Goal: Task Accomplishment & Management: Manage account settings

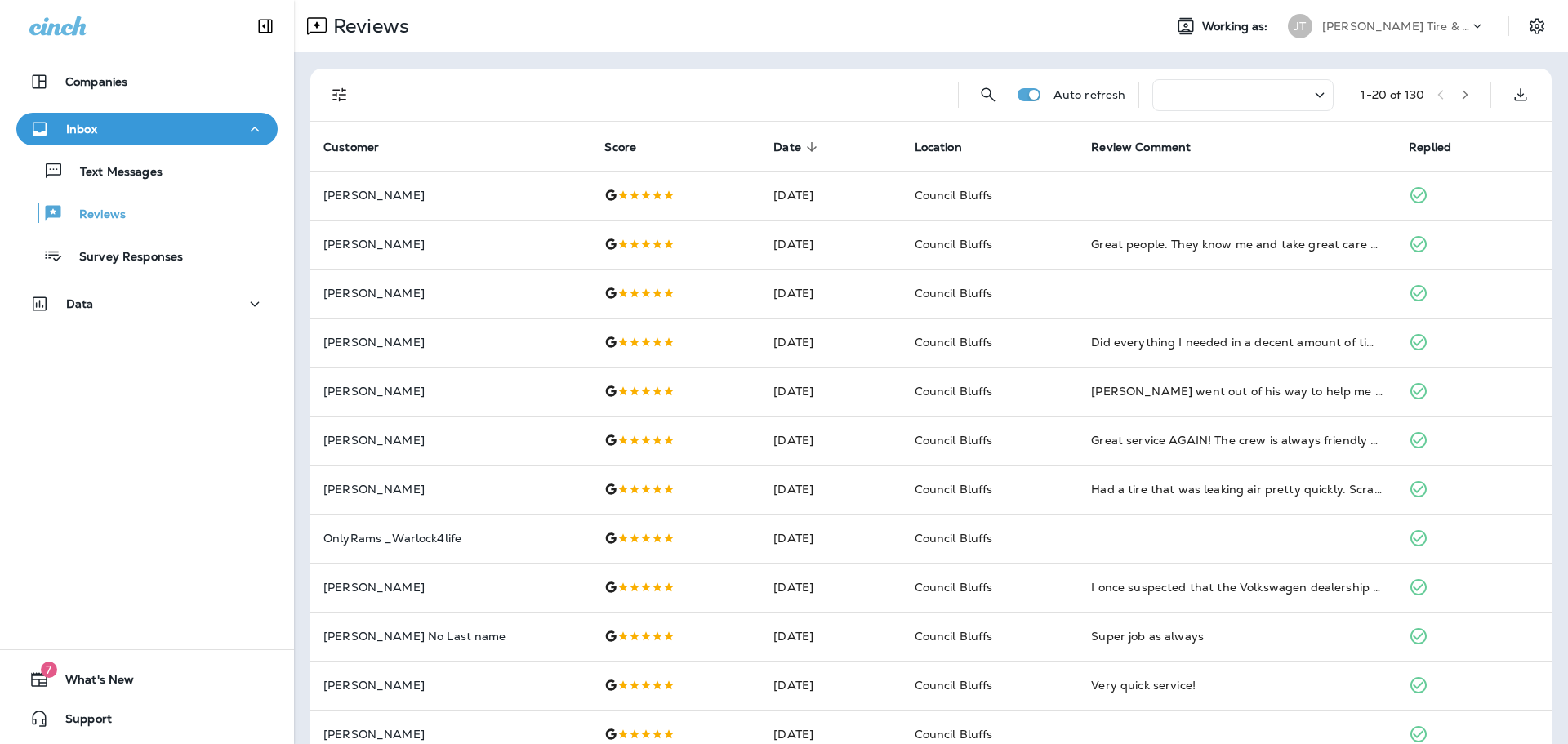
click at [636, 32] on div "Reviews" at bounding box center [722, 26] width 856 height 33
click at [71, 471] on div "Companies Inbox Text Messages Reviews Survey Responses Data 7 What's New Support" at bounding box center [147, 372] width 294 height 744
